Goal: Task Accomplishment & Management: Use online tool/utility

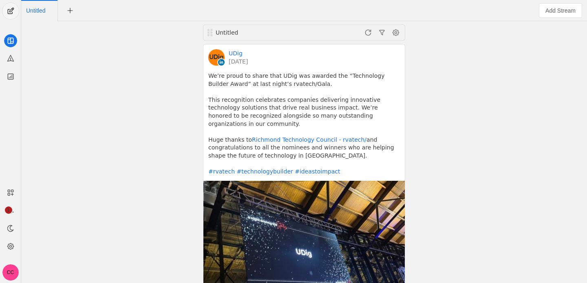
click at [10, 9] on span "undefined" at bounding box center [10, 11] width 16 height 16
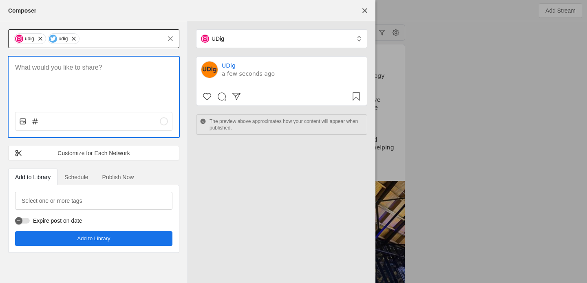
click at [104, 44] on div "udig udig" at bounding box center [87, 38] width 148 height 19
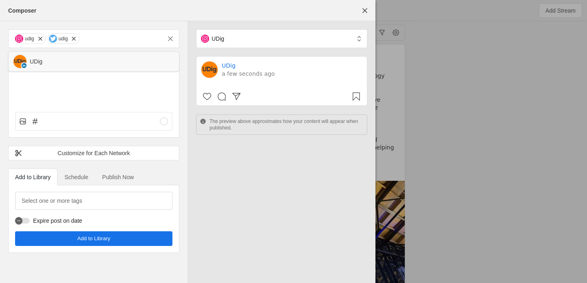
click at [79, 65] on div "UDig" at bounding box center [101, 61] width 143 height 8
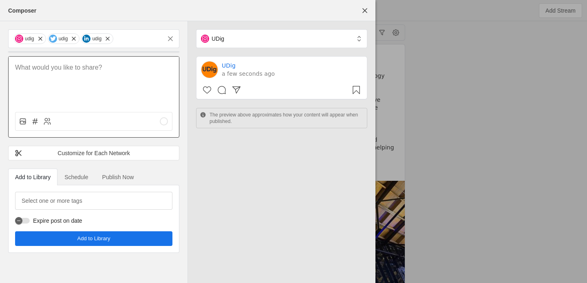
click at [72, 80] on div at bounding box center [94, 81] width 170 height 49
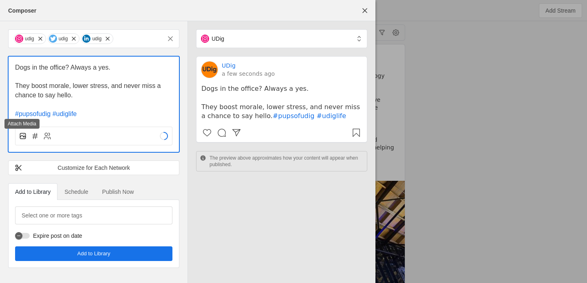
click at [22, 136] on icon at bounding box center [22, 137] width 4 height 2
click at [0, 0] on input "file" at bounding box center [0, 0] width 0 height 0
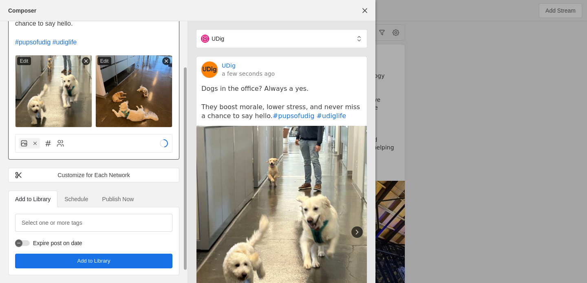
scroll to position [72, 0]
click at [75, 203] on span "Schedule" at bounding box center [76, 199] width 24 height 16
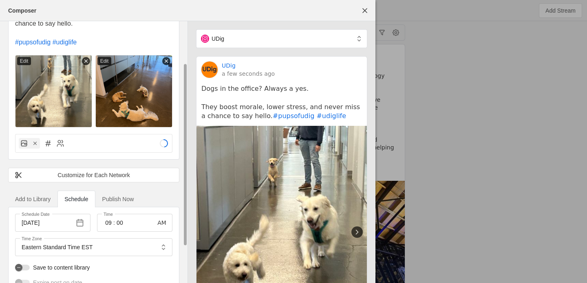
scroll to position [112, 0]
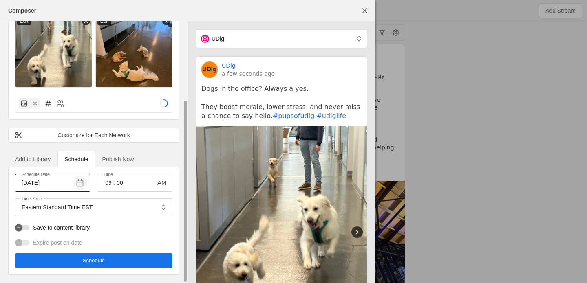
click at [81, 185] on span "button" at bounding box center [80, 183] width 15 height 15
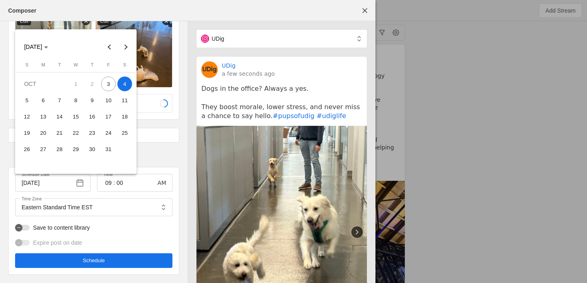
click at [47, 102] on span "6" at bounding box center [43, 100] width 15 height 15
type input "[DATE]"
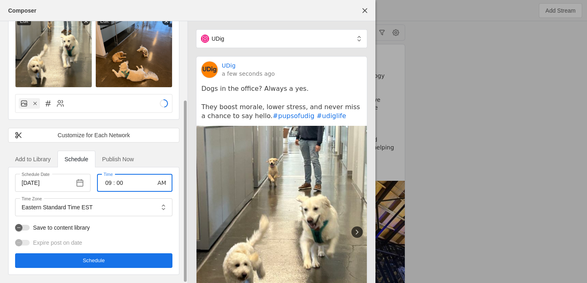
click at [111, 185] on input "09" at bounding box center [109, 183] width 10 height 10
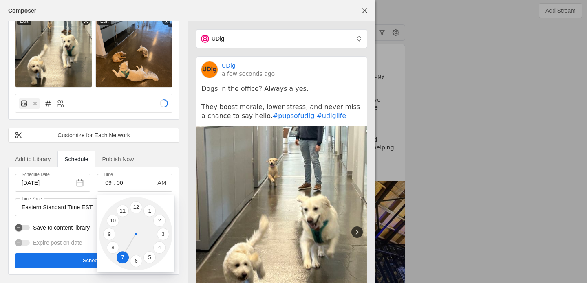
click at [121, 261] on li "7" at bounding box center [123, 257] width 12 height 12
type input "07"
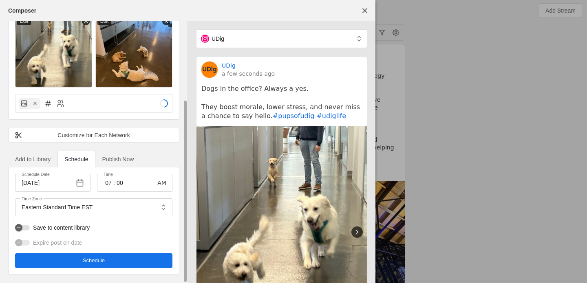
click at [112, 260] on span "undefined" at bounding box center [93, 261] width 157 height 15
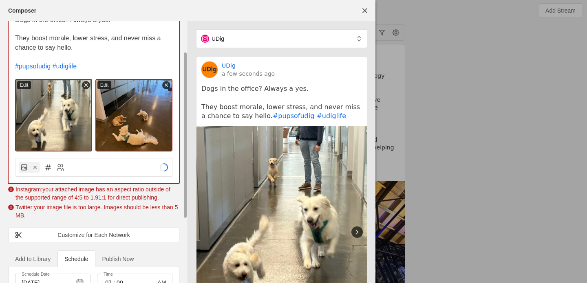
scroll to position [47, 0]
click at [26, 85] on div "Edit" at bounding box center [24, 86] width 14 height 8
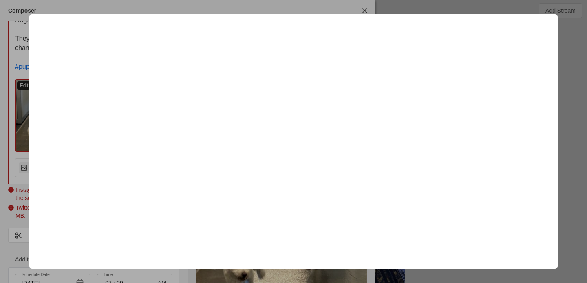
scroll to position [43, 0]
click at [578, 54] on div at bounding box center [293, 141] width 587 height 283
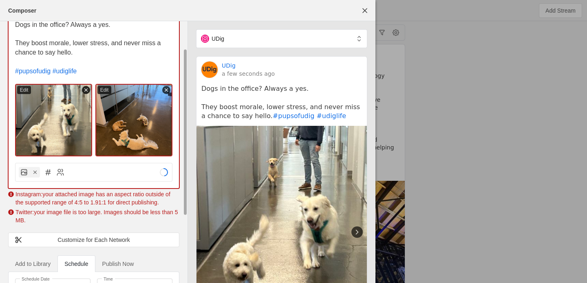
click at [85, 88] on icon at bounding box center [86, 90] width 6 height 6
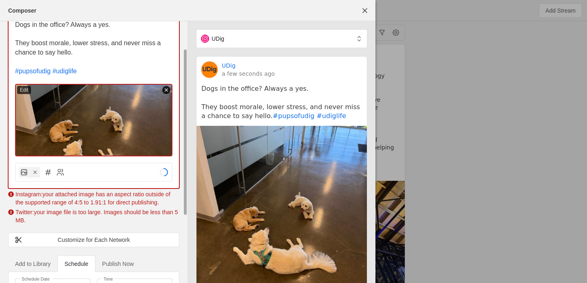
click at [167, 89] on line at bounding box center [166, 90] width 3 height 3
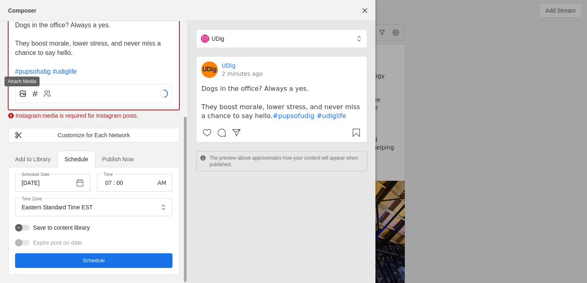
click at [22, 95] on icon at bounding box center [23, 94] width 8 height 8
click at [0, 0] on input "file" at bounding box center [0, 0] width 0 height 0
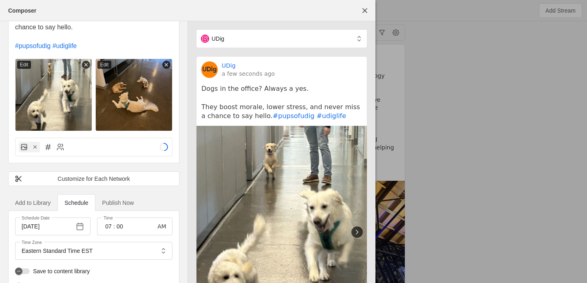
scroll to position [112, 0]
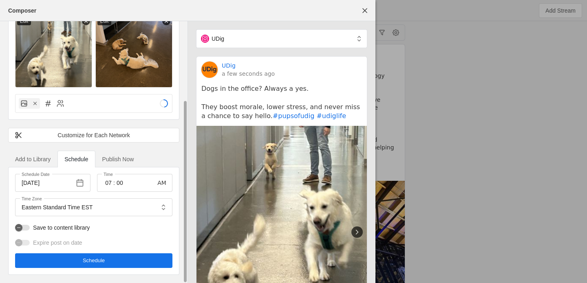
click at [100, 263] on span "Schedule" at bounding box center [94, 261] width 22 height 8
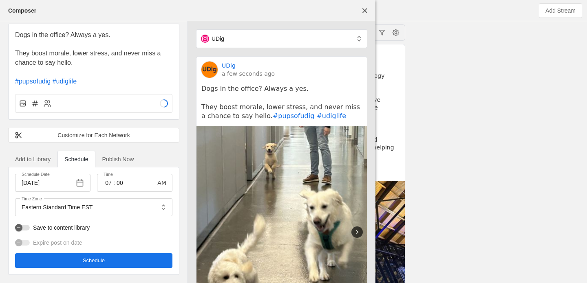
scroll to position [0, 0]
